Goal: Transaction & Acquisition: Obtain resource

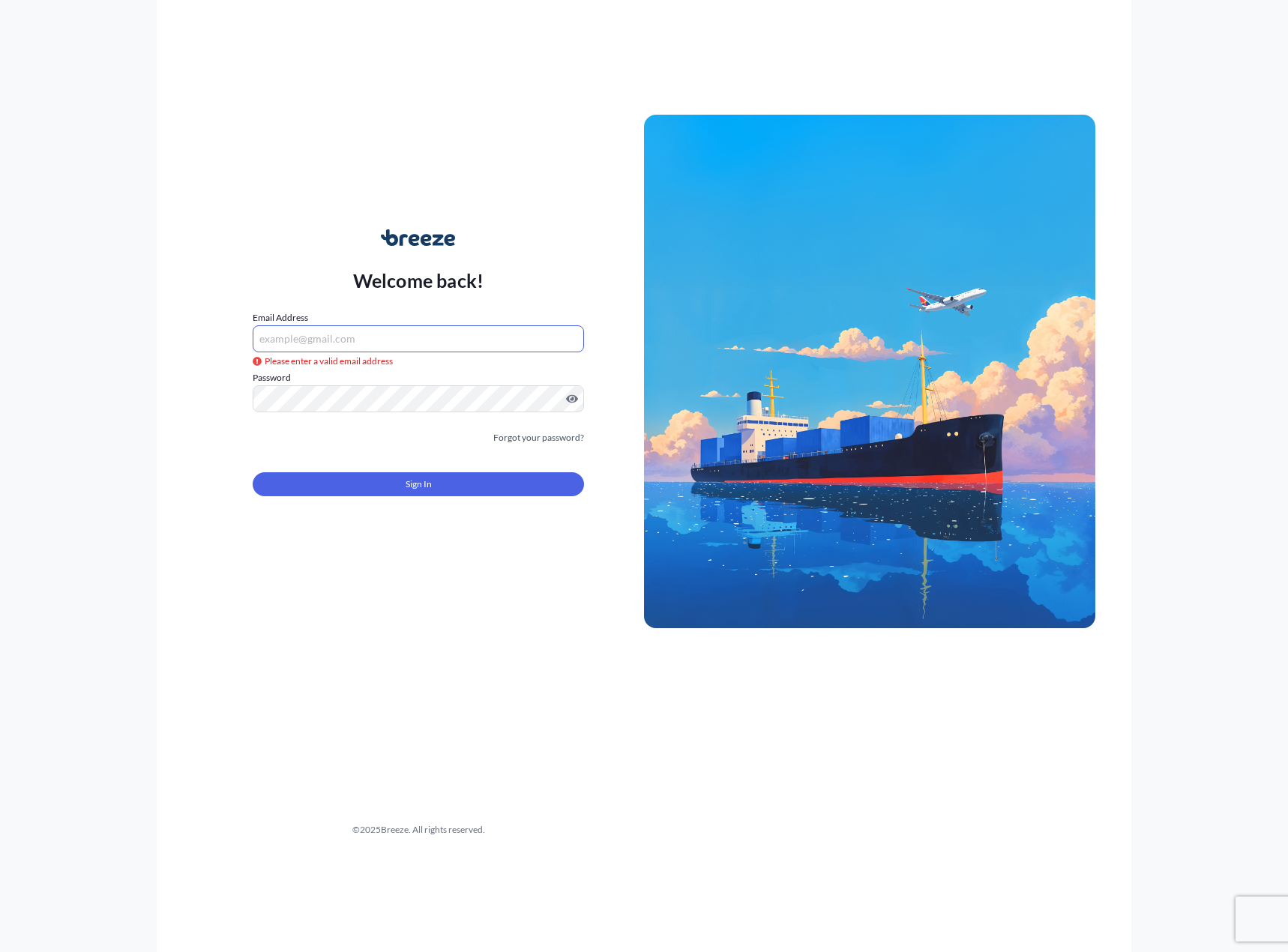
type input "[PERSON_NAME][EMAIL_ADDRESS][PERSON_NAME][DOMAIN_NAME]"
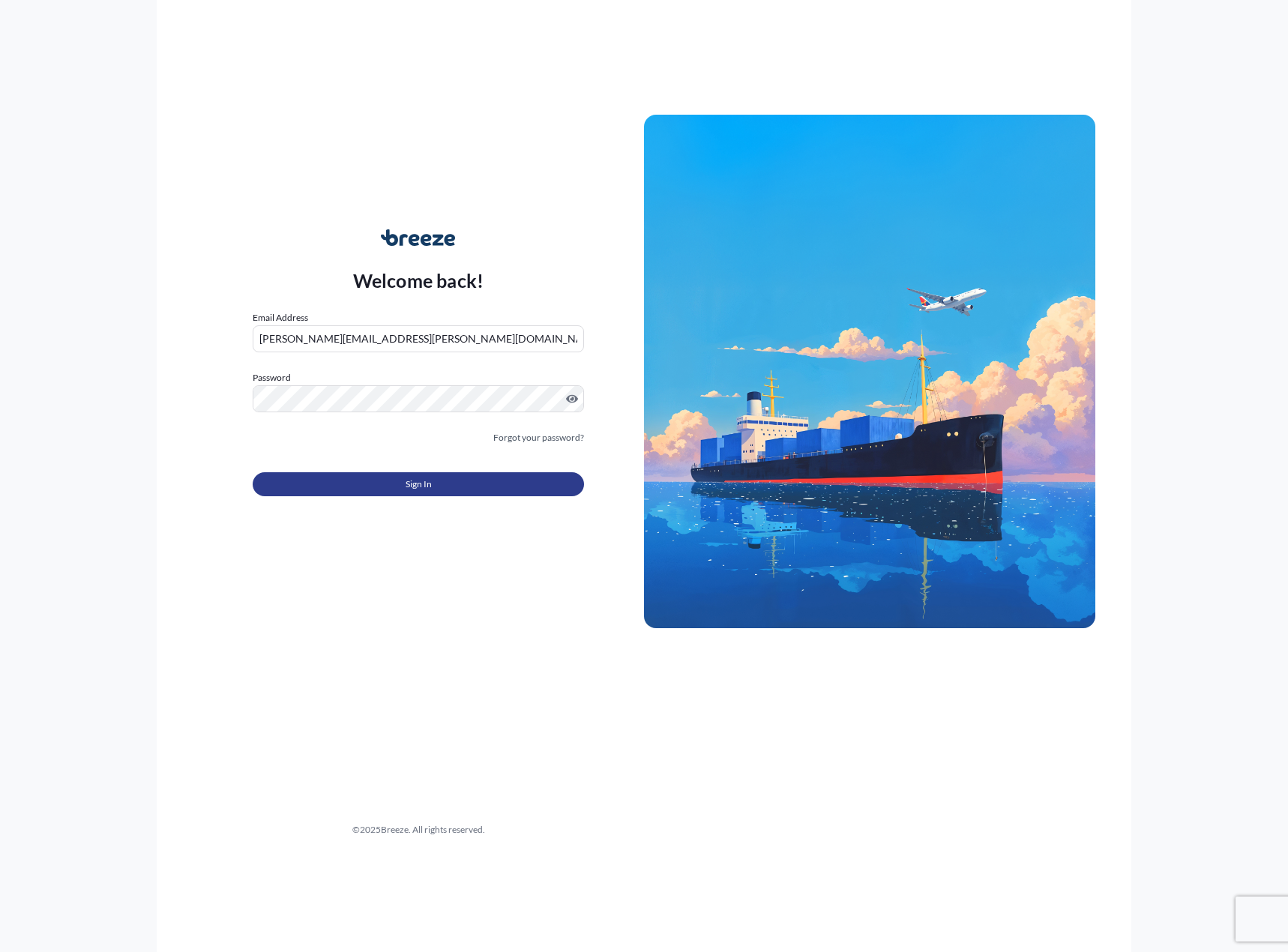
click at [373, 487] on button "Sign In" at bounding box center [418, 483] width 331 height 24
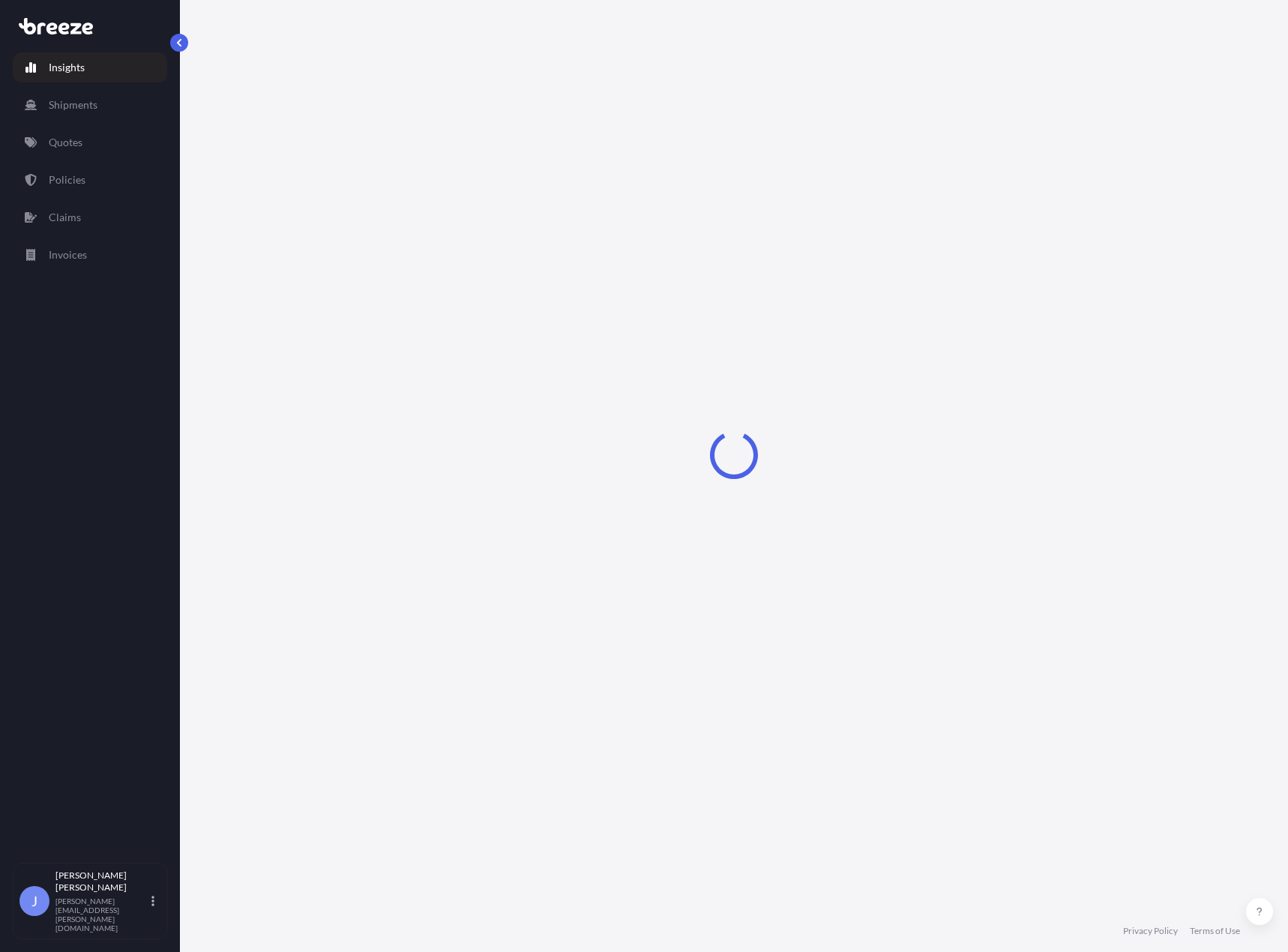
select select "2025"
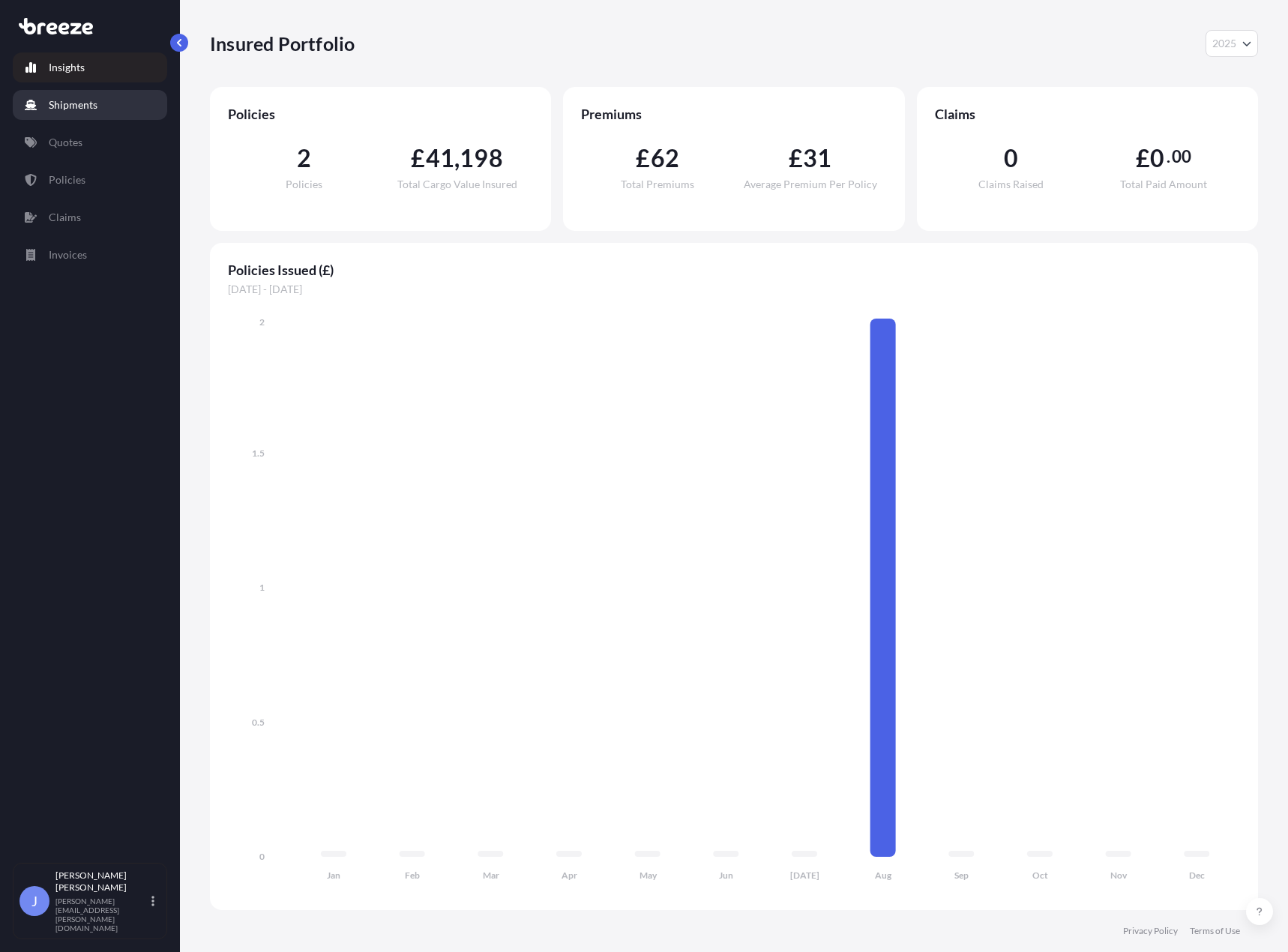
click at [82, 102] on p "Shipments" at bounding box center [72, 105] width 49 height 15
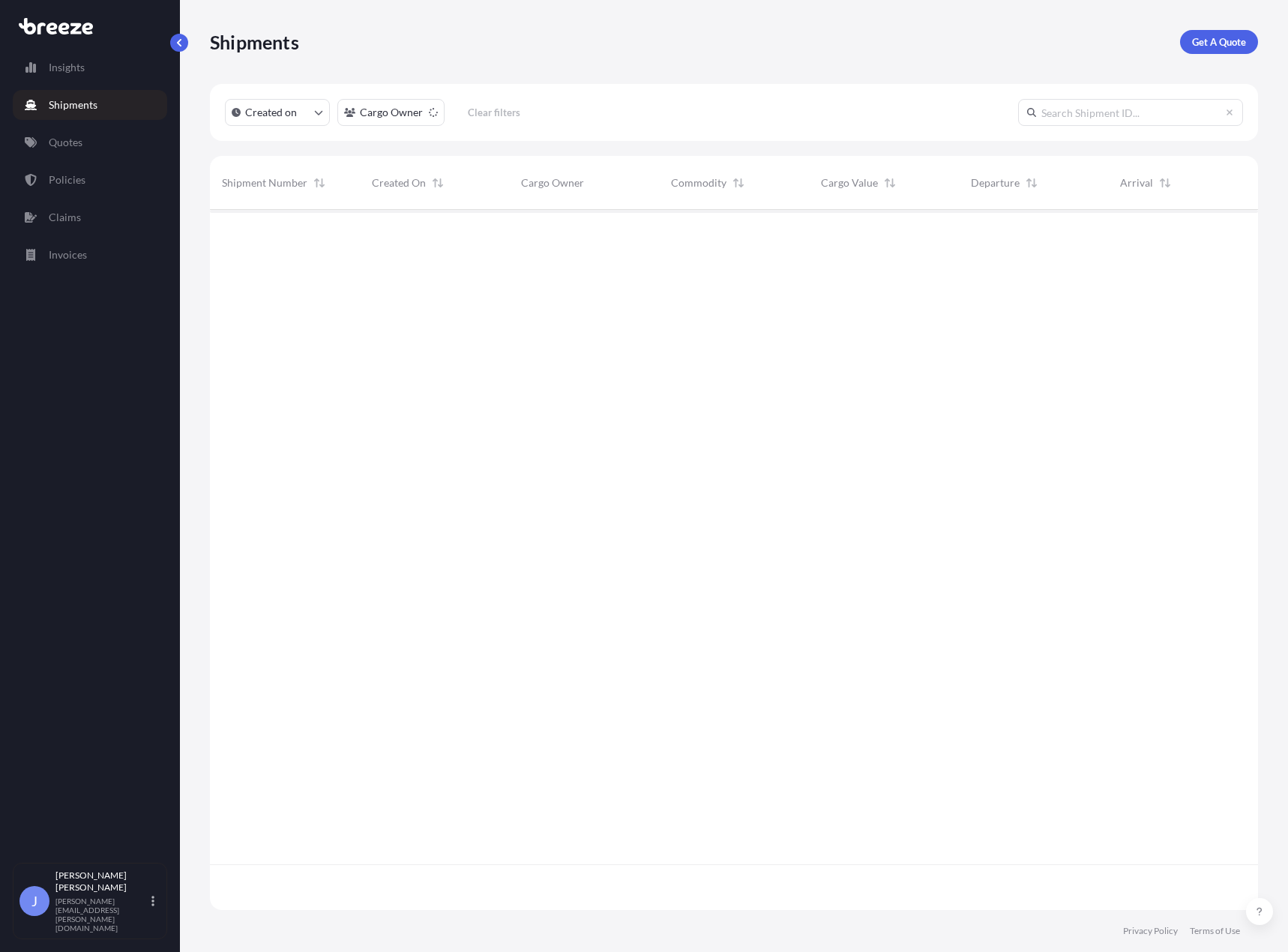
scroll to position [742, 1037]
click at [69, 72] on p "Insights" at bounding box center [67, 67] width 36 height 15
select select "2025"
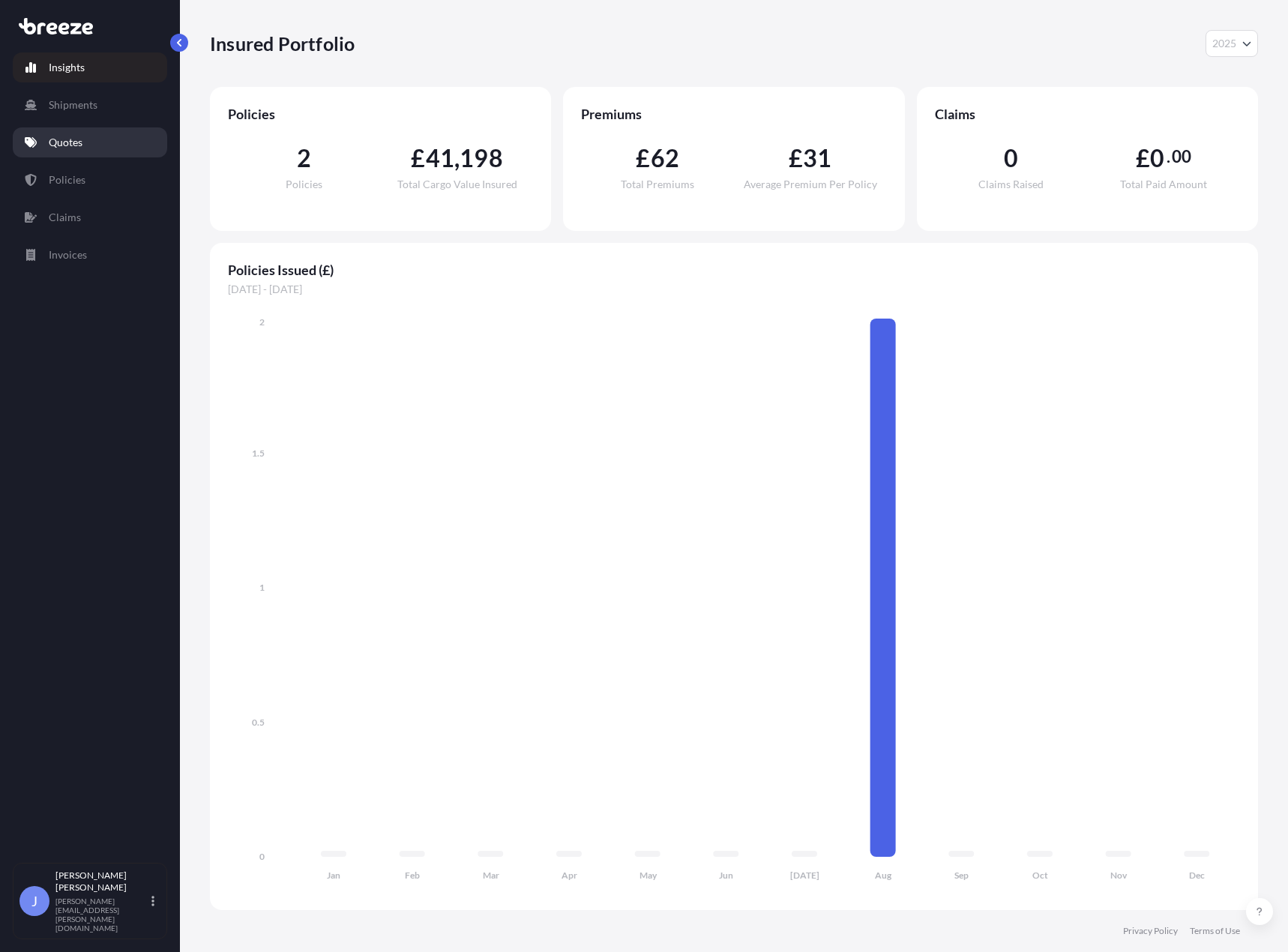
click at [63, 141] on p "Quotes" at bounding box center [65, 142] width 34 height 15
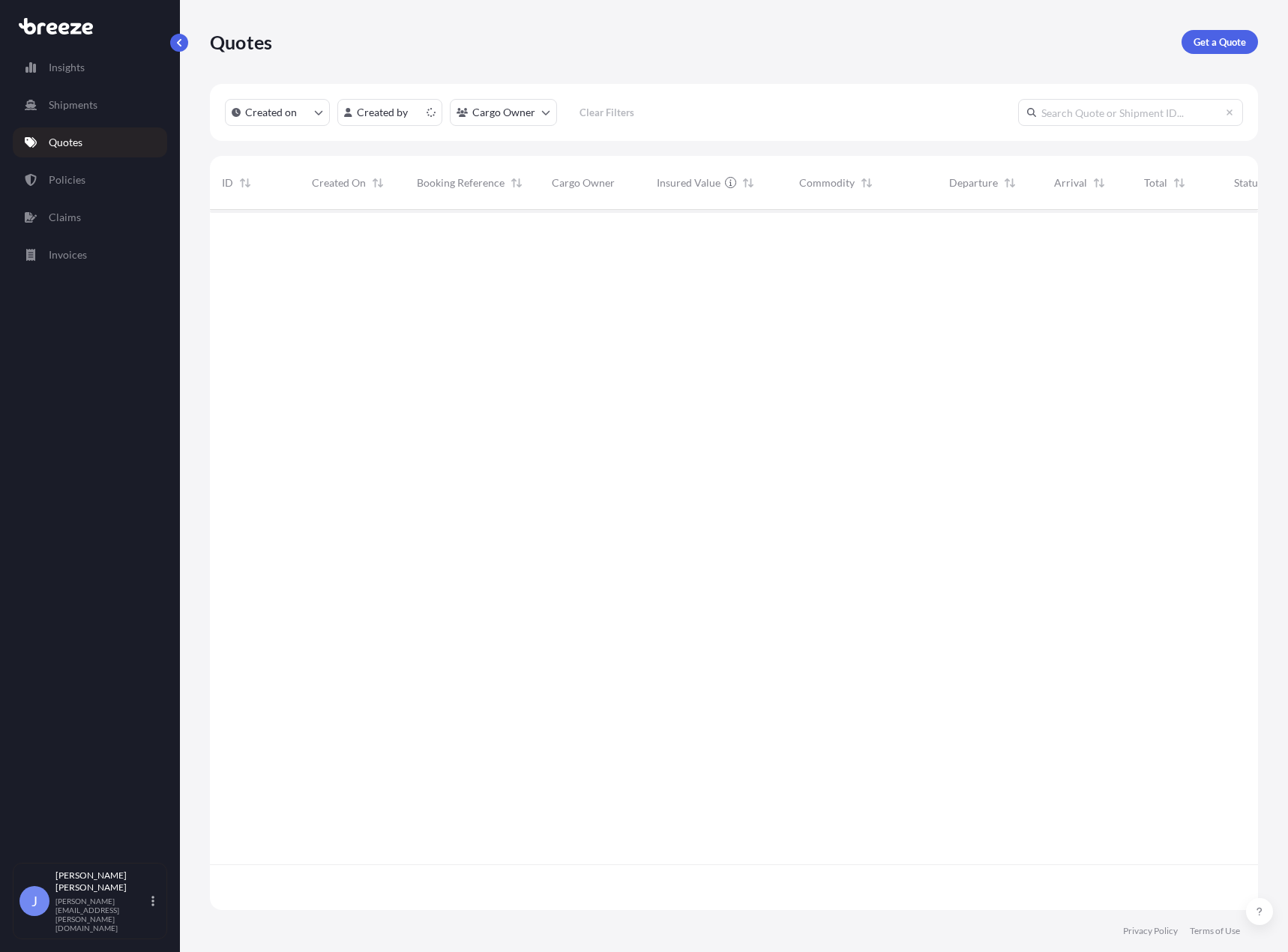
scroll to position [697, 1037]
click at [1234, 44] on p "Get a Quote" at bounding box center [1220, 42] width 53 height 15
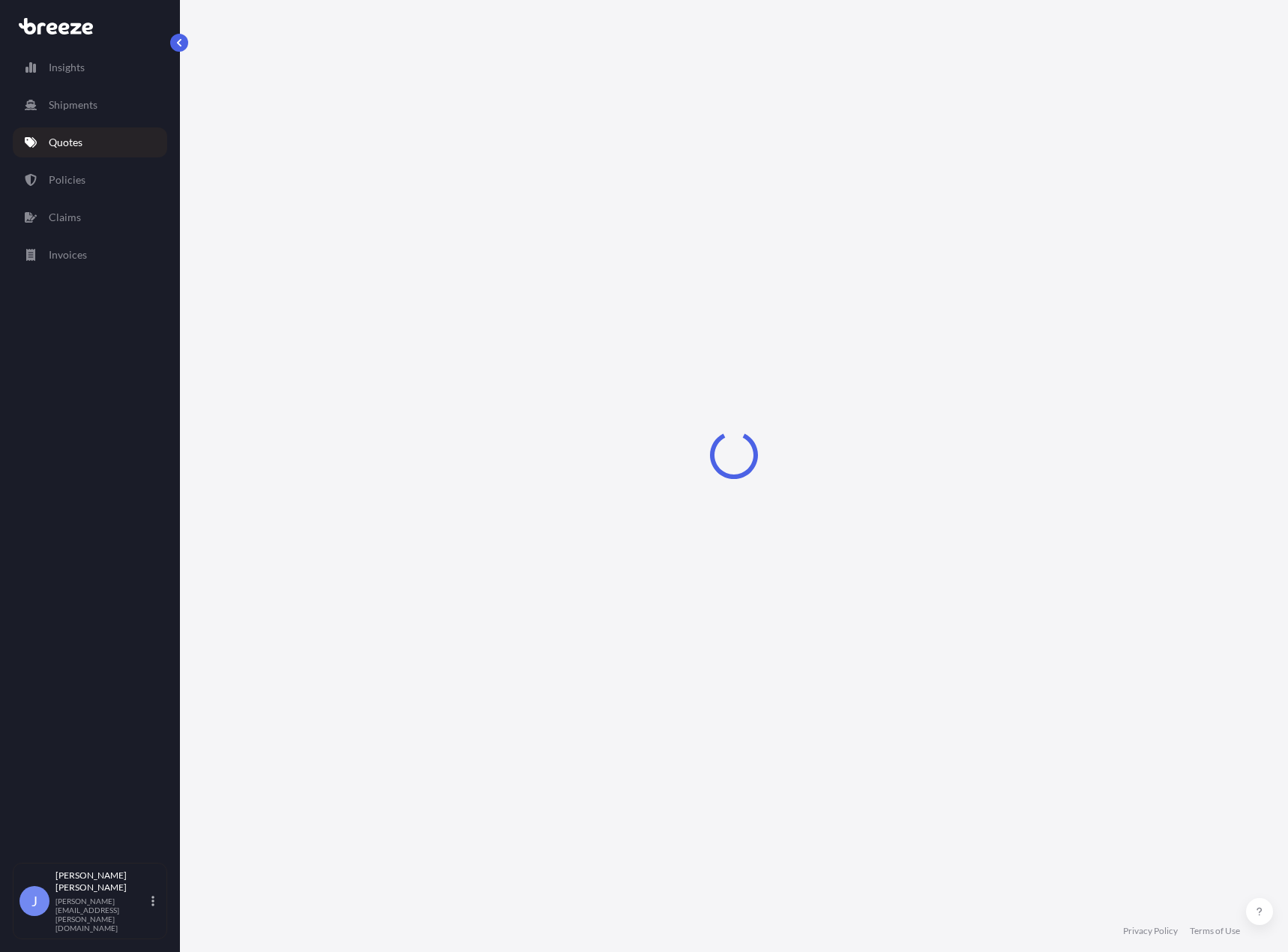
select select "Road"
select select "Sea"
select select "1"
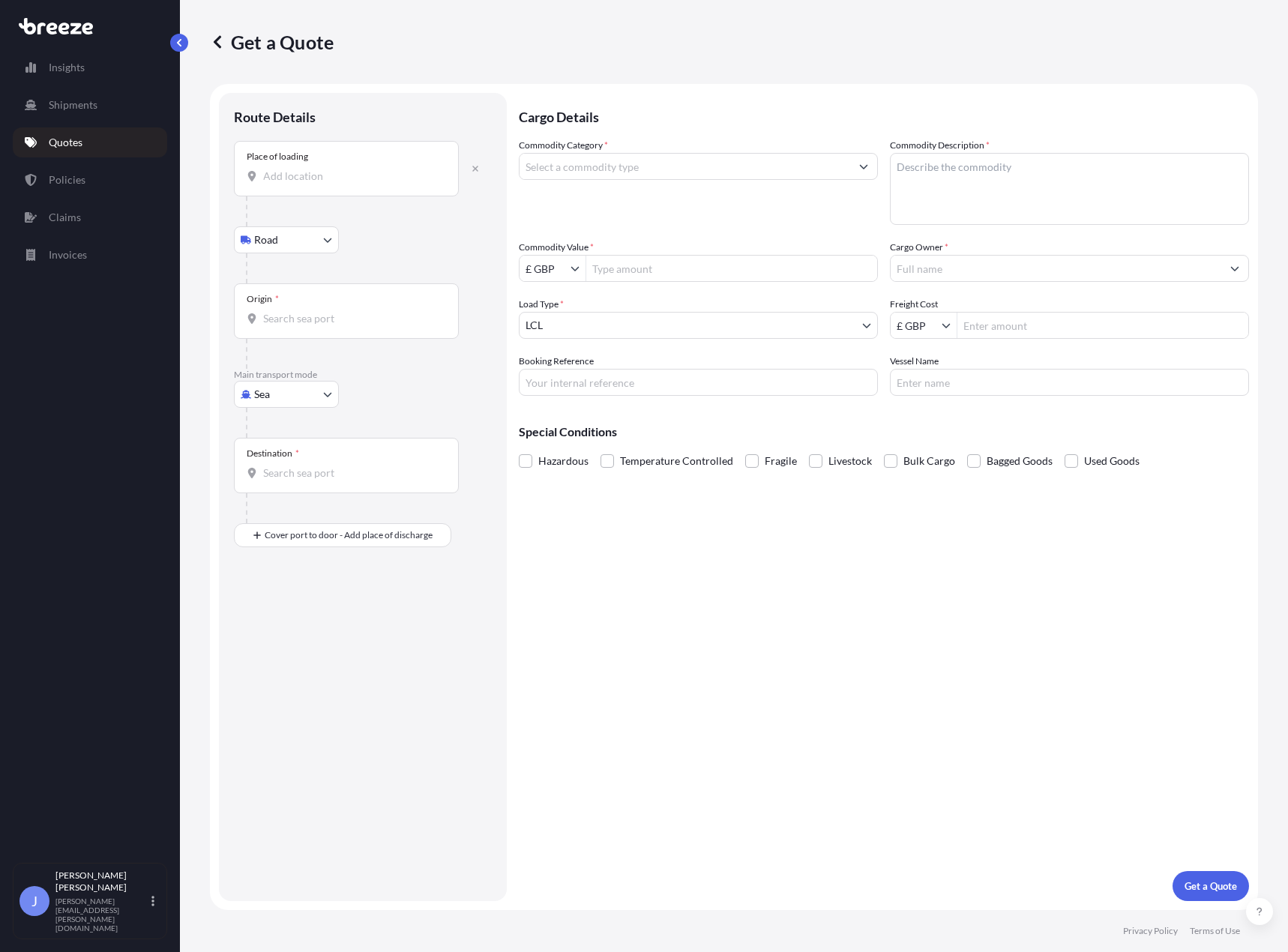
click at [339, 175] on input "Place of loading" at bounding box center [351, 176] width 177 height 15
click at [647, 170] on input "Commodity Category *" at bounding box center [685, 166] width 331 height 27
type input "Electrical Machinery and Equipment"
click at [945, 179] on textarea "Commodity Description *" at bounding box center [1069, 189] width 359 height 72
type textarea "UV System for water disinfection"
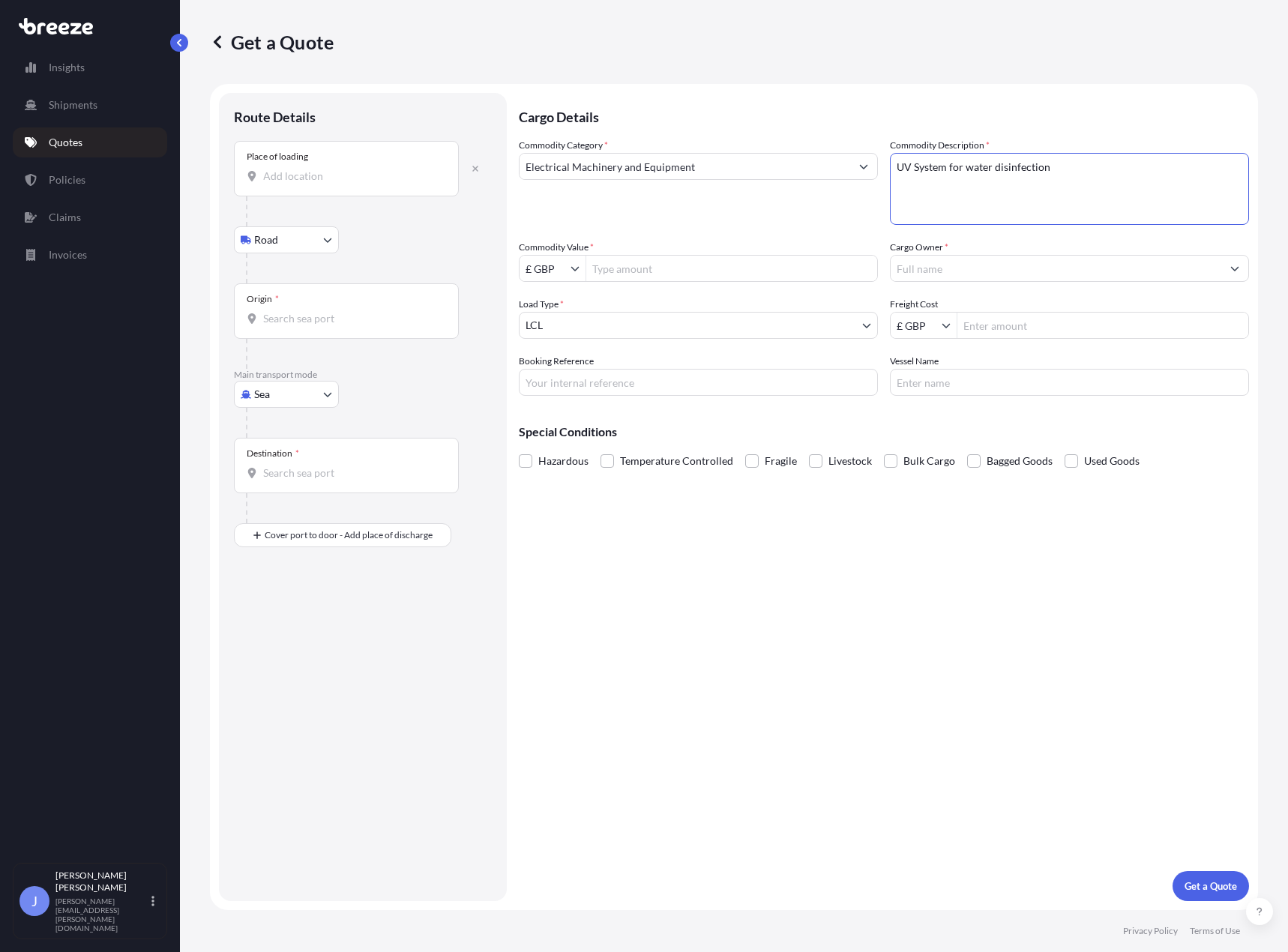
click at [339, 176] on input "Place of loading" at bounding box center [351, 176] width 177 height 15
click at [623, 275] on input "Commodity Value *" at bounding box center [732, 268] width 291 height 27
click at [343, 181] on input "Place of loading" at bounding box center [351, 176] width 177 height 15
click at [336, 178] on input "Place of loading" at bounding box center [351, 176] width 177 height 15
paste input "ll28 5sp"
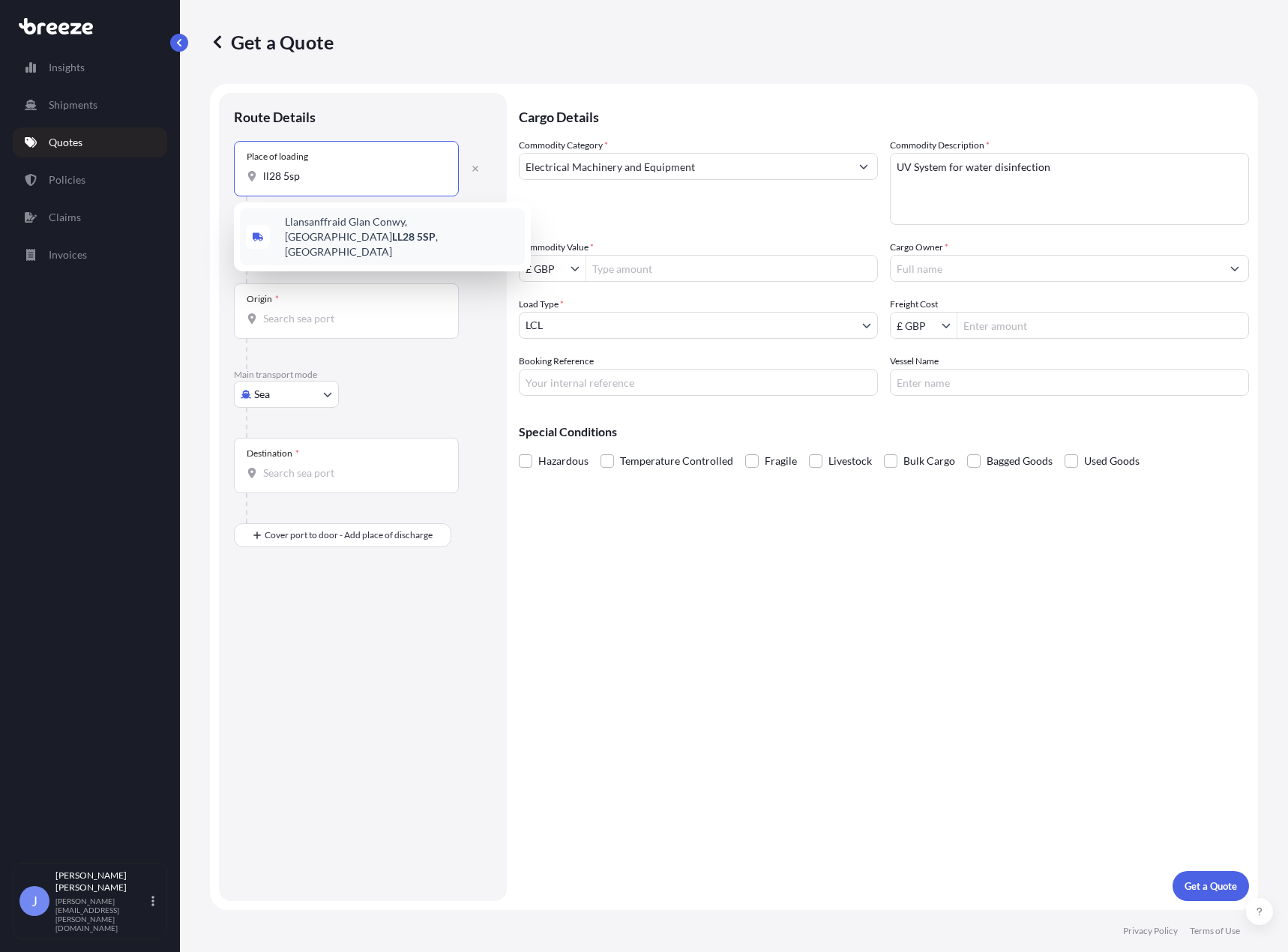
click at [332, 224] on span "[STREET_ADDRESS]" at bounding box center [401, 237] width 234 height 45
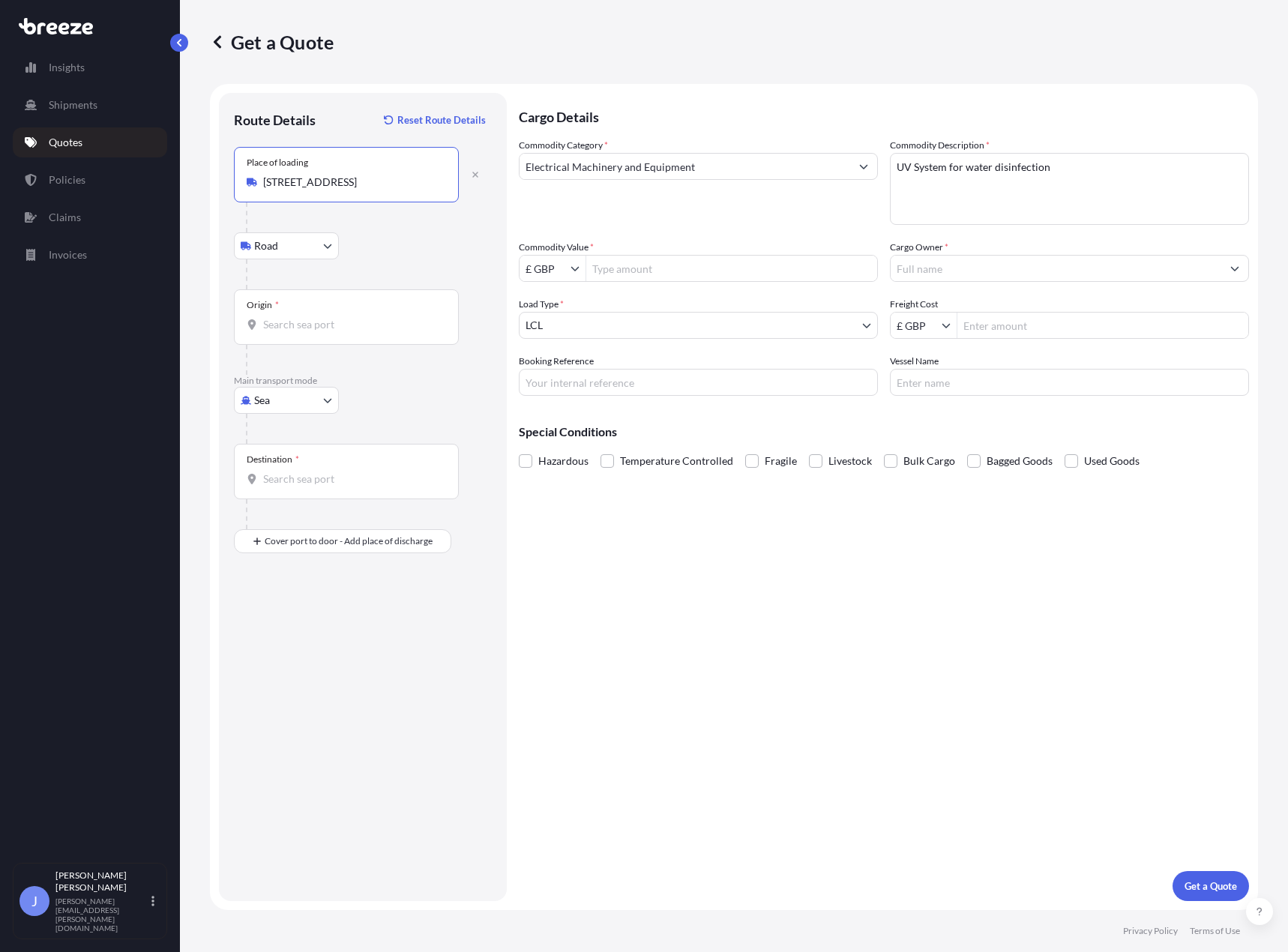
type input "[STREET_ADDRESS]"
click at [316, 326] on input "Origin *" at bounding box center [351, 325] width 177 height 15
click at [271, 406] on body "0 options available. 1 option available. 0 options available. Insights Shipment…" at bounding box center [644, 476] width 1288 height 952
click at [286, 464] on div "Air" at bounding box center [286, 466] width 93 height 27
select select "Air"
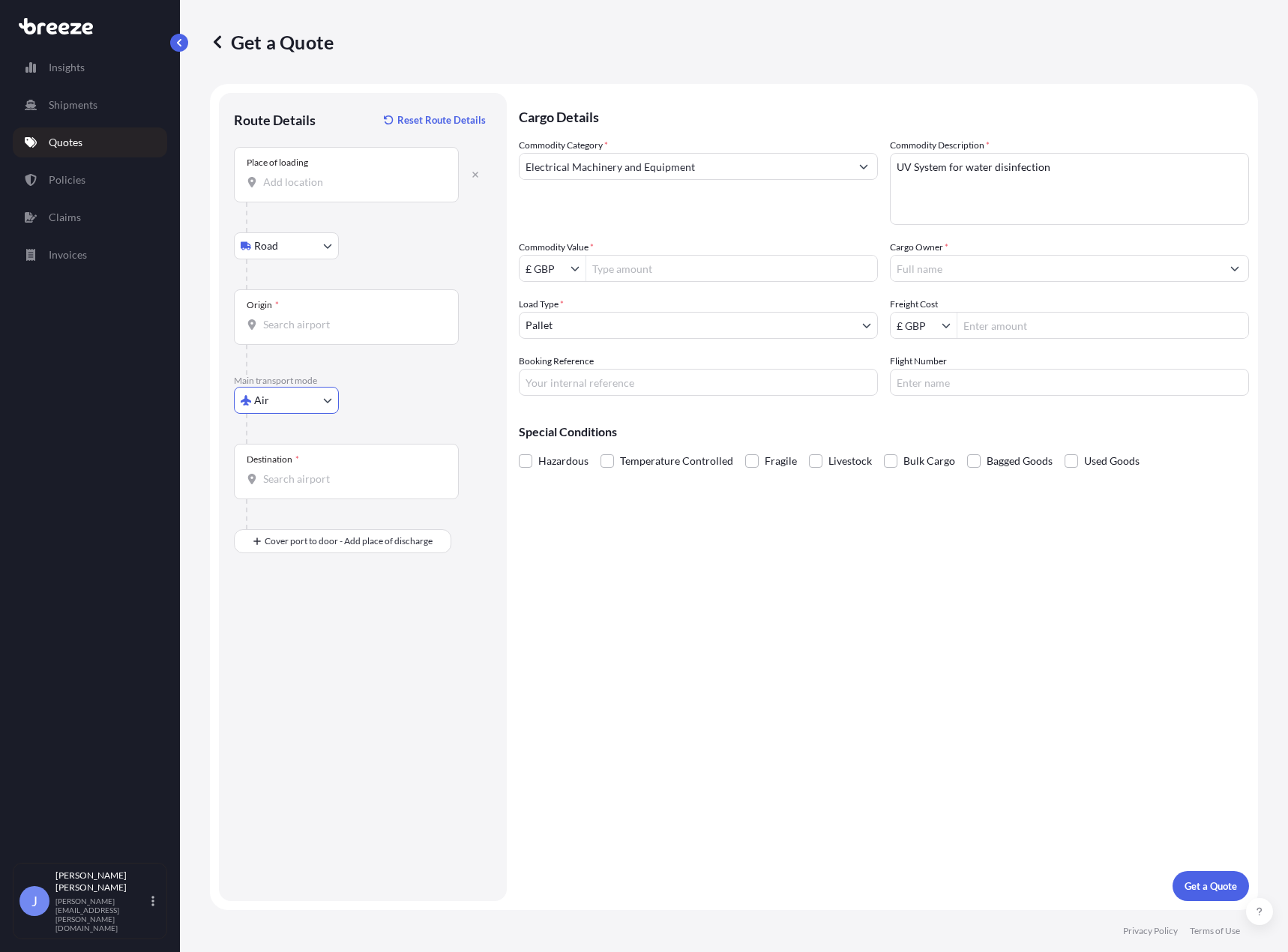
click at [327, 323] on input "Origin *" at bounding box center [351, 325] width 177 height 15
click at [333, 169] on div "Place of loading" at bounding box center [345, 174] width 225 height 55
click at [333, 174] on input "Place of loading" at bounding box center [351, 182] width 177 height 15
paste input "ll28 5sp"
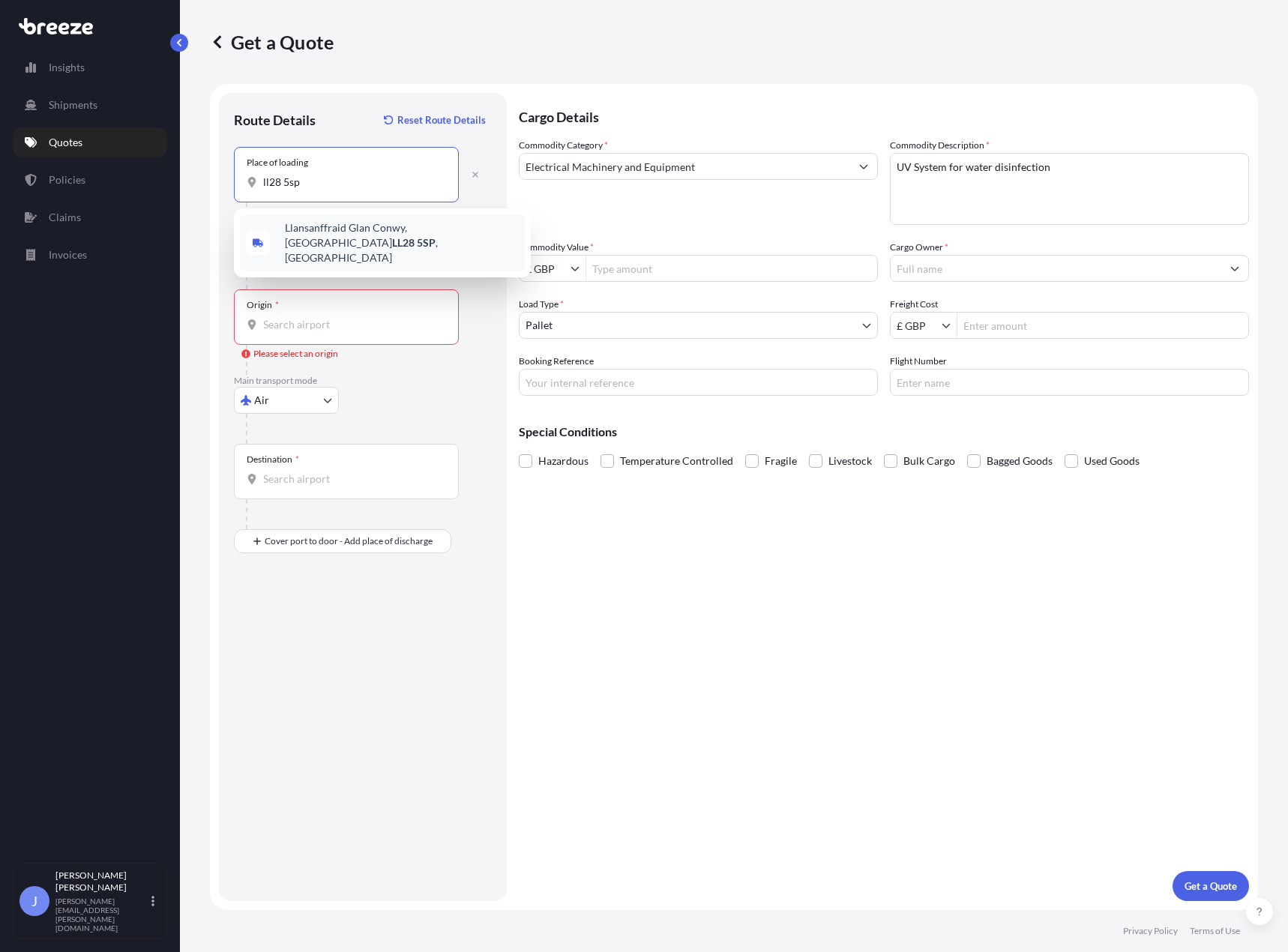
click at [335, 230] on span "[STREET_ADDRESS]" at bounding box center [401, 243] width 234 height 45
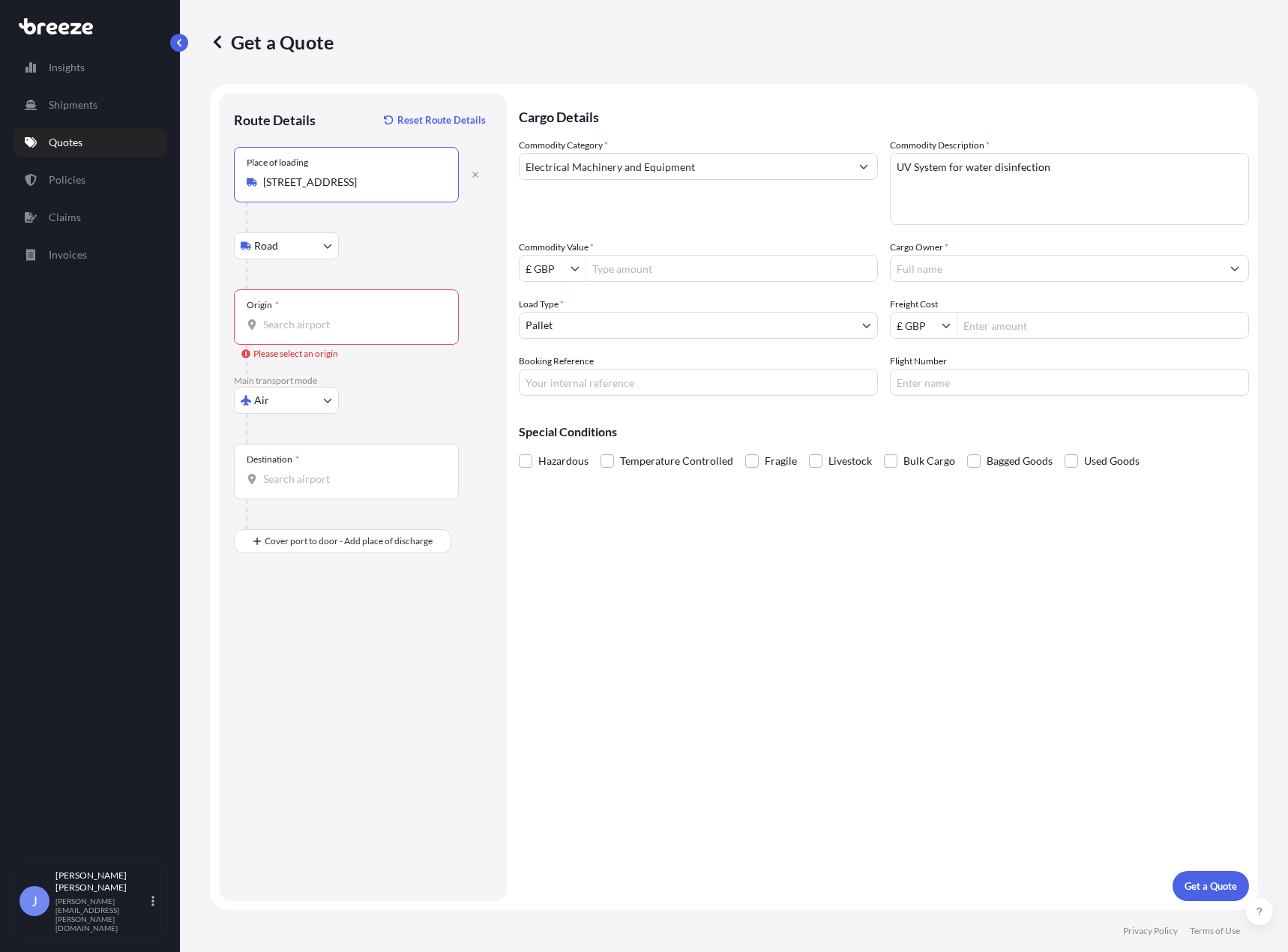
type input "[STREET_ADDRESS]"
click at [326, 324] on input "Origin * Please select an origin" at bounding box center [351, 325] width 177 height 15
type input "GBMNC / MAN - [GEOGRAPHIC_DATA], [GEOGRAPHIC_DATA]"
click at [320, 488] on div "Destination *" at bounding box center [345, 471] width 225 height 55
click at [320, 487] on input "Destination *" at bounding box center [351, 478] width 177 height 15
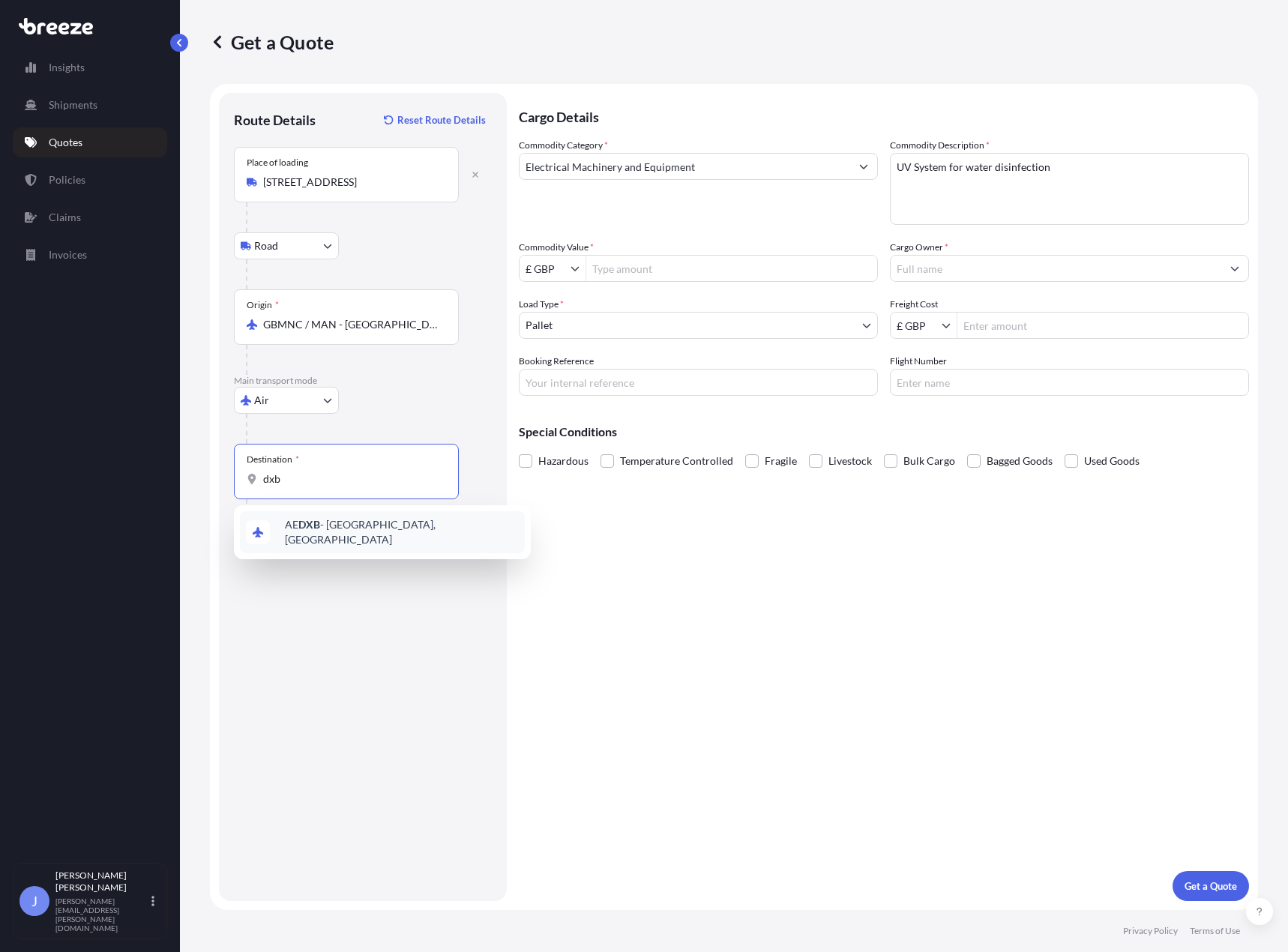
click at [358, 524] on span "AE DXB - [GEOGRAPHIC_DATA], [GEOGRAPHIC_DATA]" at bounding box center [401, 532] width 234 height 30
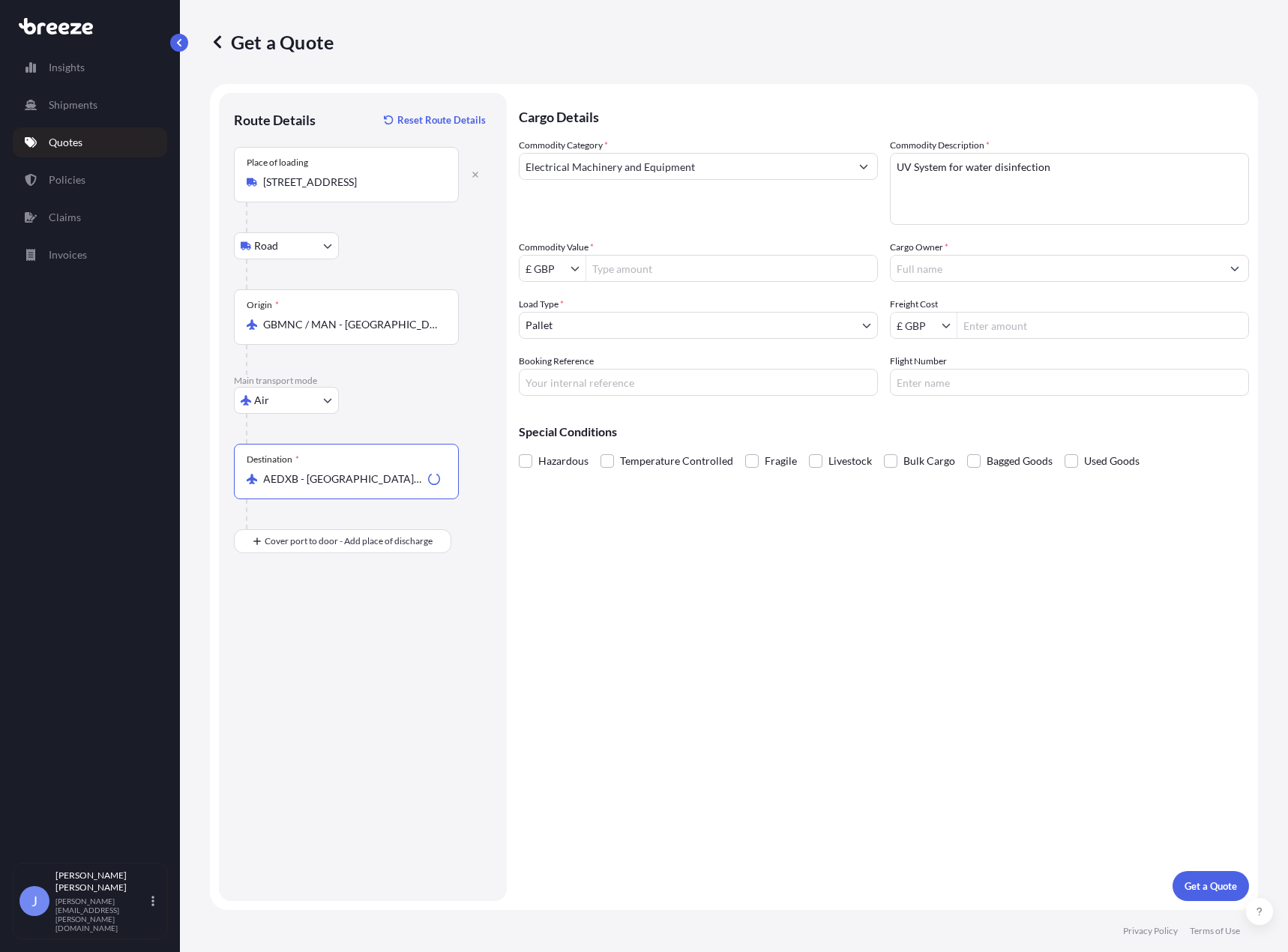
type input "AEDXB - [GEOGRAPHIC_DATA], [GEOGRAPHIC_DATA]"
click at [567, 270] on input "£ GBP" at bounding box center [545, 268] width 51 height 27
click at [552, 312] on div "€ EUR £ GBP $ USD ؋ AFN $ CAD ¥ CNY ¥ JPY zł PLN $ HKD" at bounding box center [553, 412] width 66 height 249
type input "€ EUR"
click at [630, 267] on input "Commodity Value *" at bounding box center [732, 268] width 291 height 27
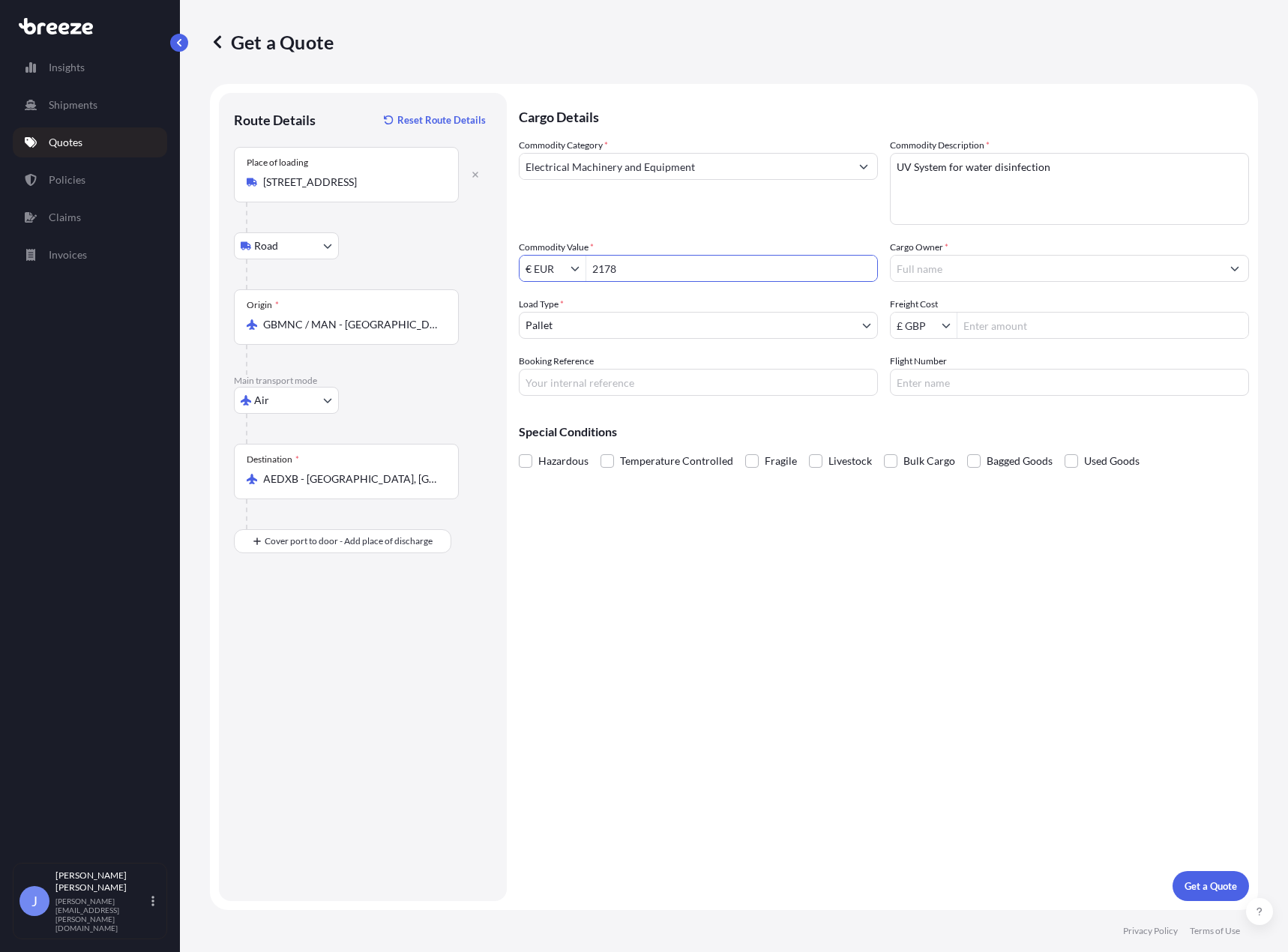
type input "2,178"
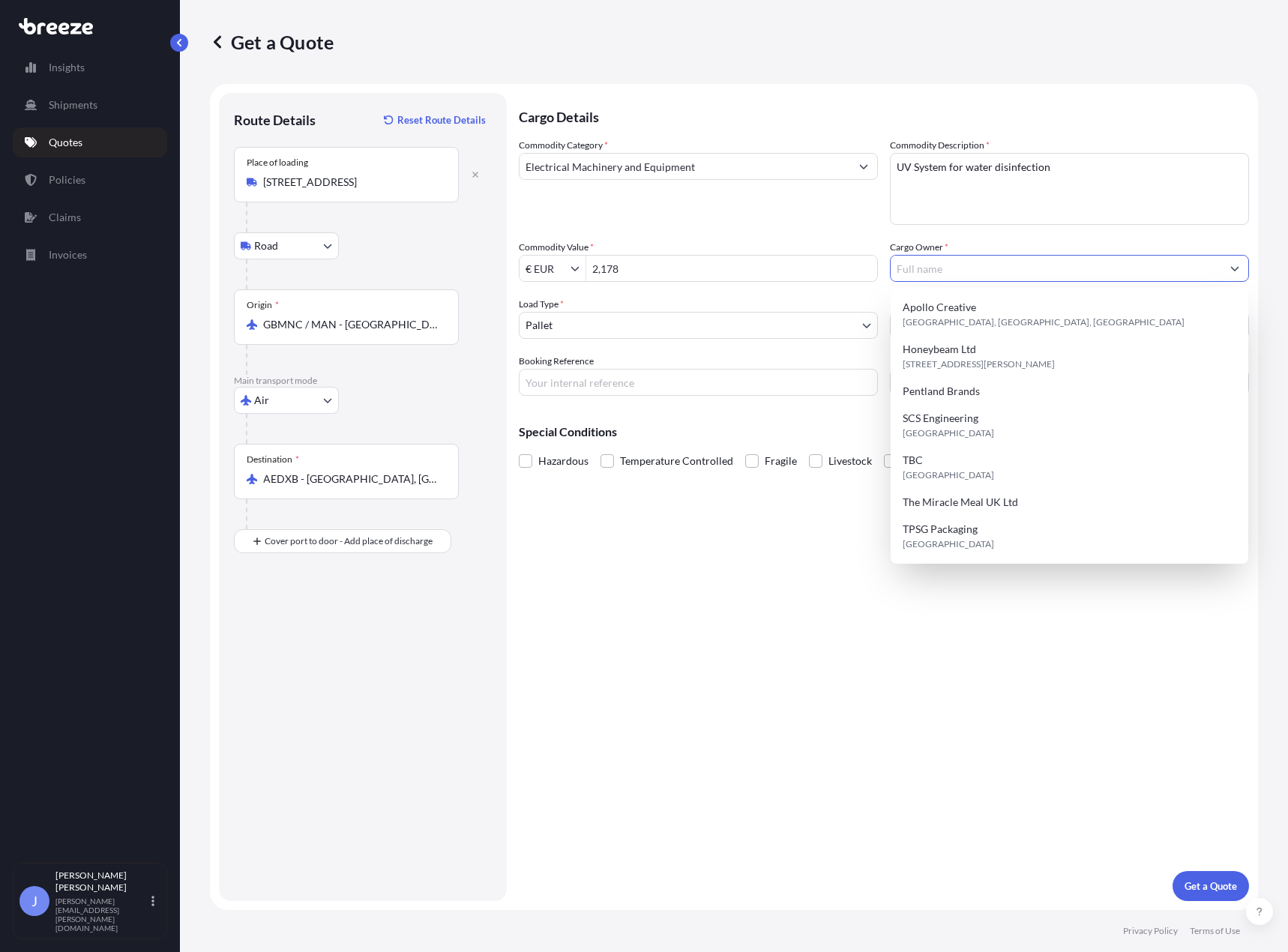
click at [947, 275] on input "Cargo Owner *" at bounding box center [1056, 268] width 331 height 27
click at [789, 648] on div "Cargo Details Commodity Category * Electrical Machinery and Equipment Commodity…" at bounding box center [884, 497] width 730 height 808
click at [970, 273] on input "Cargo Owner *" at bounding box center [1056, 268] width 331 height 27
click at [971, 475] on div "TBC [GEOGRAPHIC_DATA]" at bounding box center [1069, 467] width 345 height 42
type input "TBC"
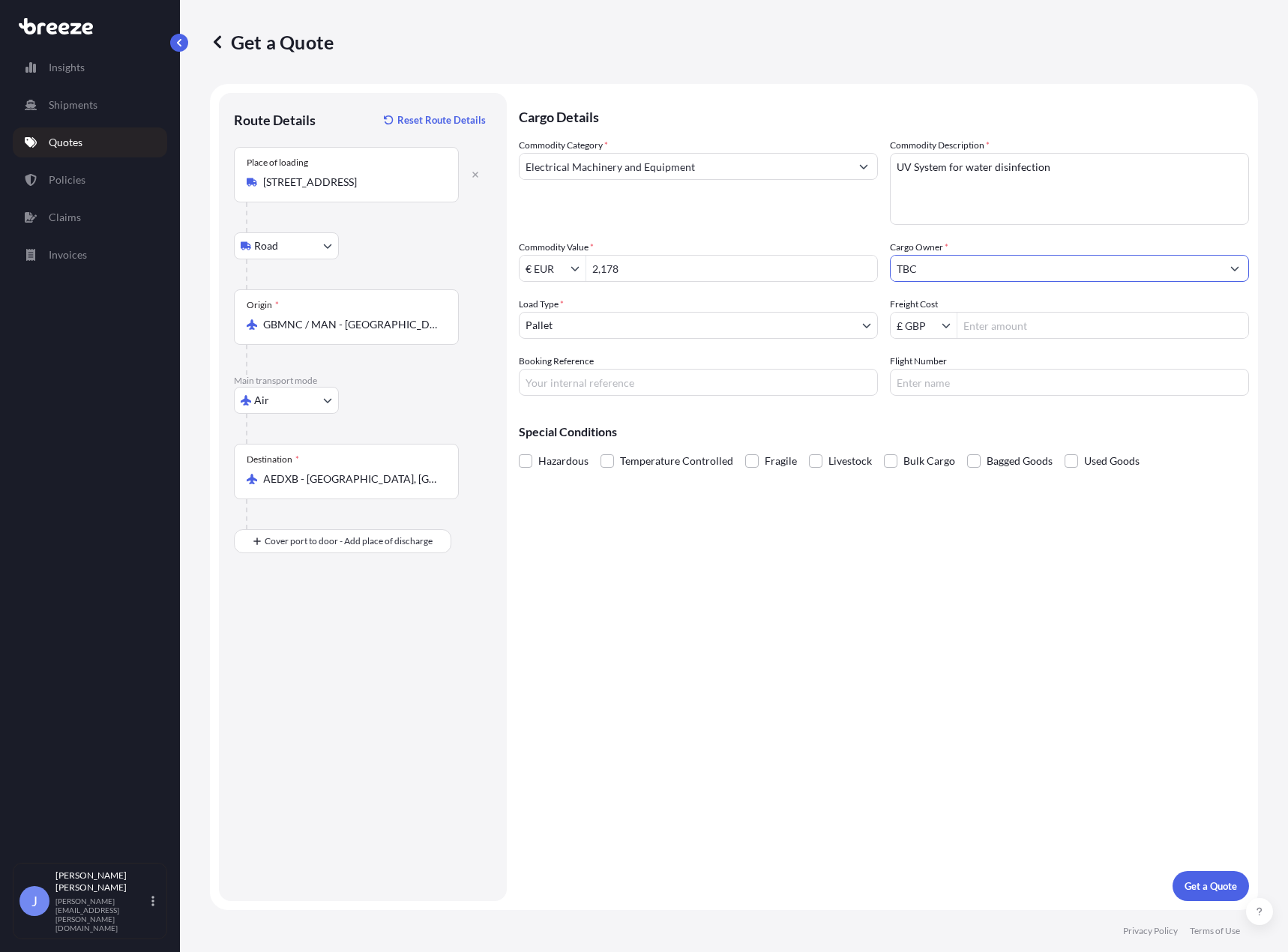
click at [977, 329] on input "Freight Cost" at bounding box center [1103, 325] width 291 height 27
type input "254.6"
click at [1211, 887] on p "Get a Quote" at bounding box center [1211, 885] width 53 height 15
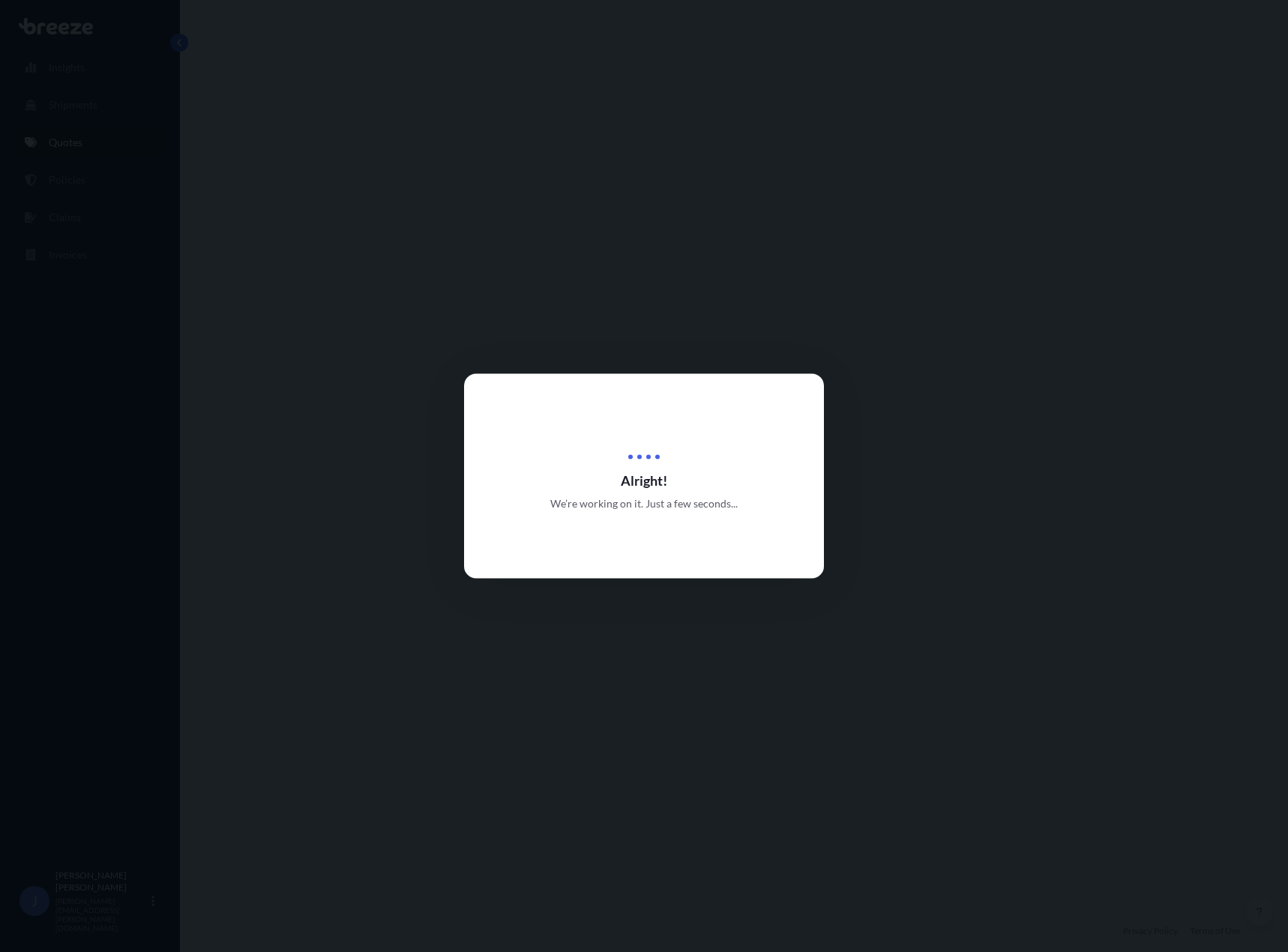
select select "Road"
select select "Air"
select select "1"
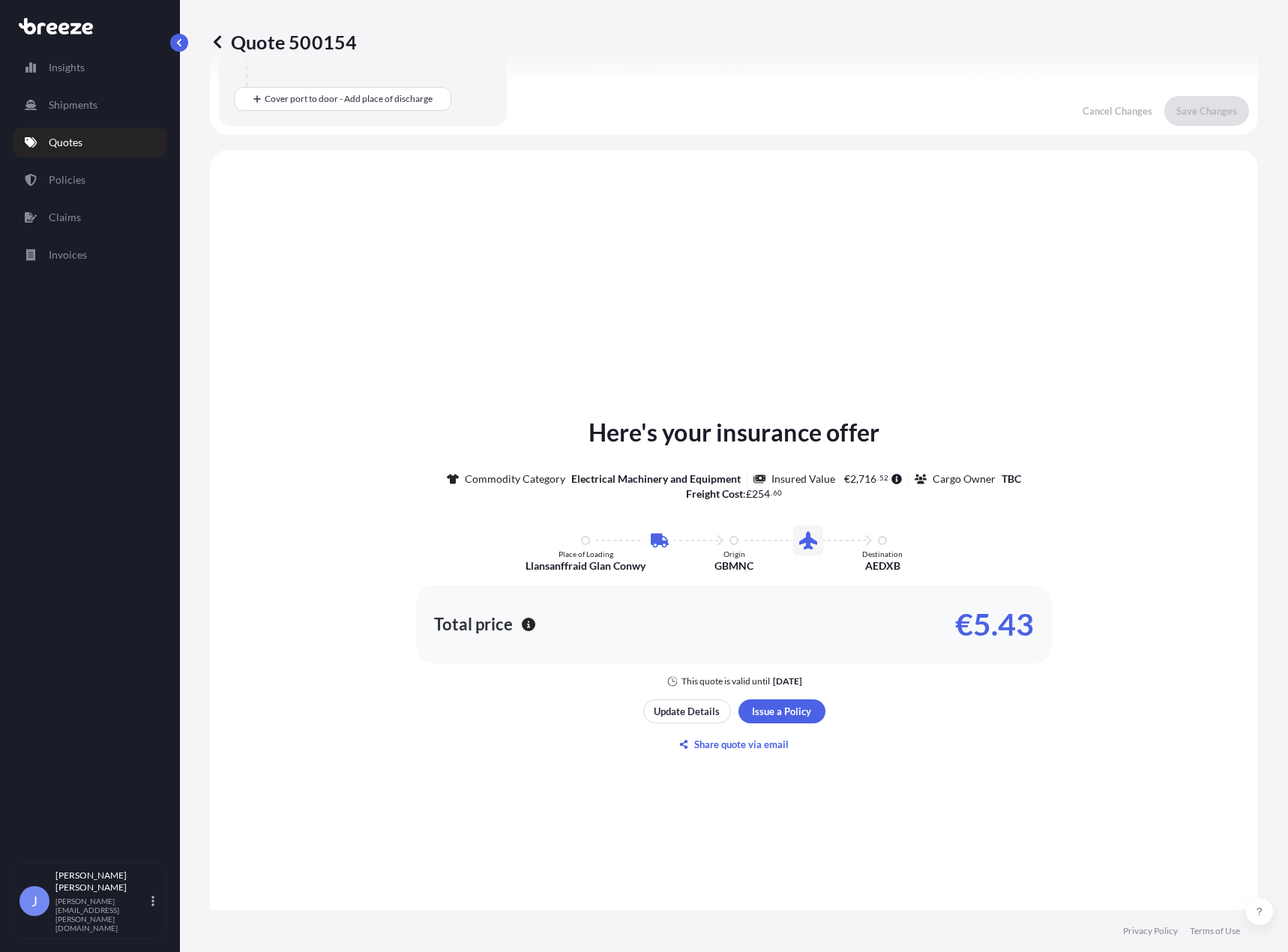
scroll to position [511, 0]
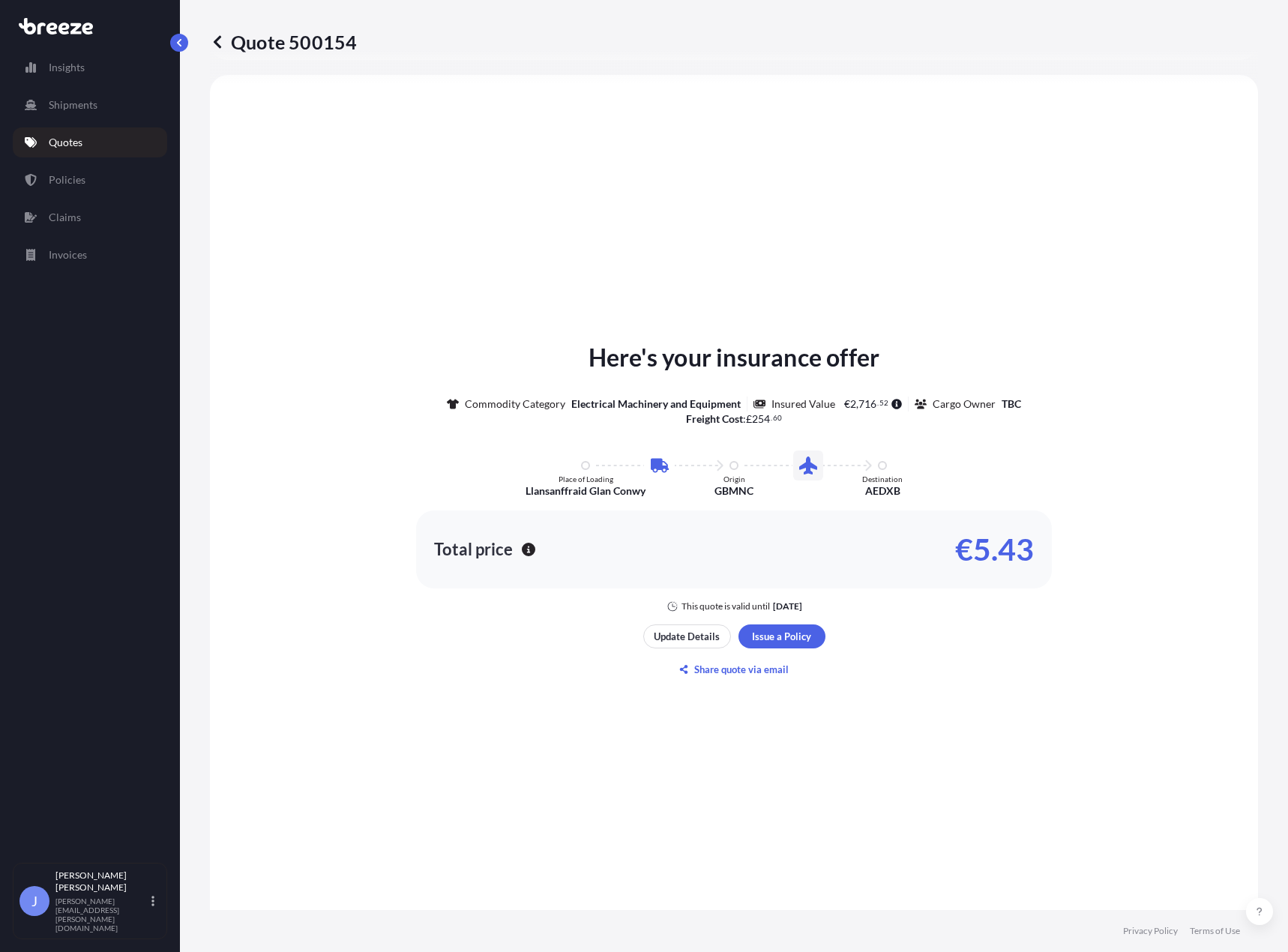
click at [1129, 437] on div "Here's your insurance offer Commodity Category Electrical Machinery and Equipme…" at bounding box center [734, 476] width 1006 height 273
